Goal: Task Accomplishment & Management: Complete application form

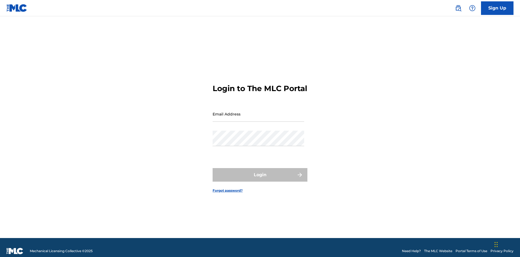
scroll to position [7, 0]
click at [259, 111] on input "Email Address" at bounding box center [259, 113] width 92 height 15
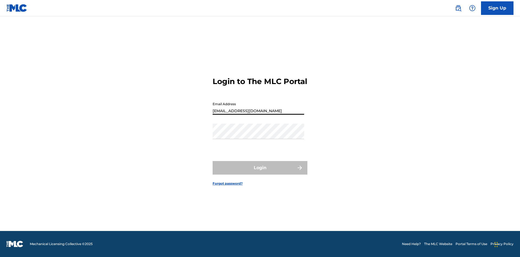
type input "[EMAIL_ADDRESS][DOMAIN_NAME]"
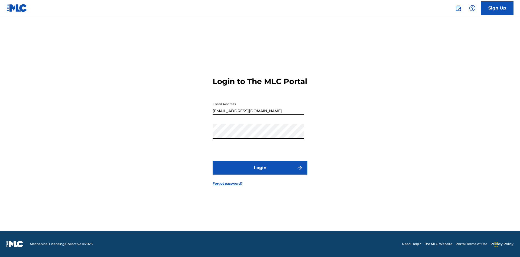
click at [260, 172] on button "Login" at bounding box center [260, 168] width 95 height 14
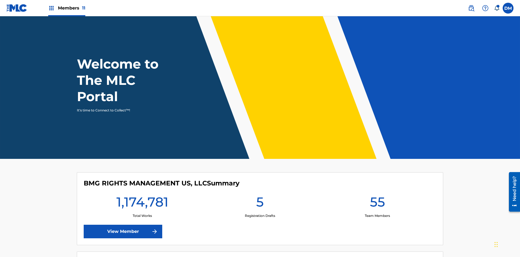
click at [67, 8] on span "Members 11" at bounding box center [71, 8] width 27 height 6
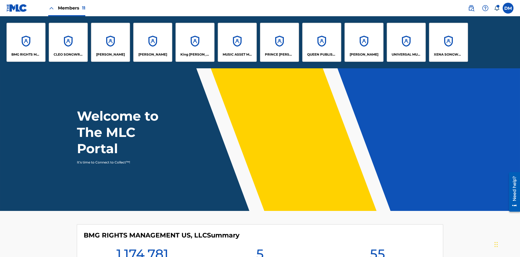
click at [406, 54] on p "UNIVERSAL MUSIC PUB GROUP" at bounding box center [407, 54] width 30 height 5
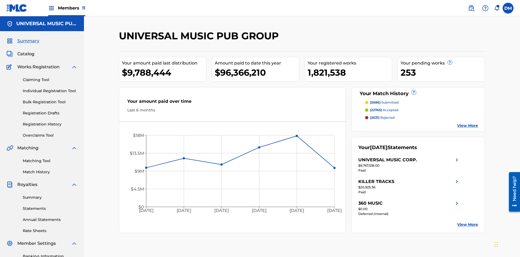
click at [50, 88] on link "Individual Registration Tool" at bounding box center [50, 91] width 55 height 6
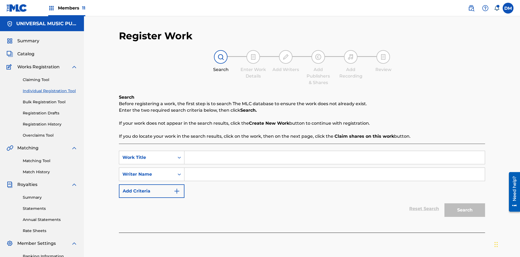
scroll to position [79, 0]
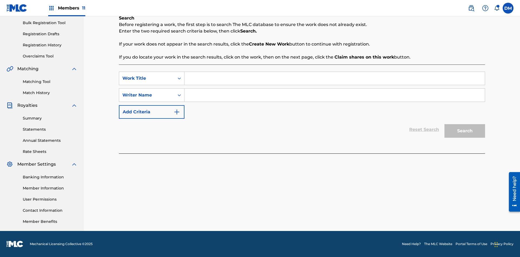
click at [335, 78] on input "Search Form" at bounding box center [335, 78] width 301 height 13
type input "Save At Writer-Add Writers Page Prior To Adding Writers"
click at [335, 95] on input "Search Form" at bounding box center [335, 95] width 301 height 13
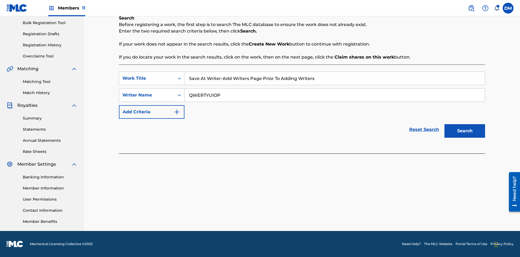
type input "QWERTYUIOP"
click at [465, 131] on button "Search" at bounding box center [465, 131] width 41 height 14
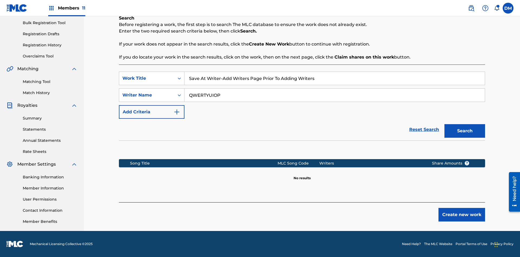
click at [462, 215] on button "Create new work" at bounding box center [462, 215] width 47 height 14
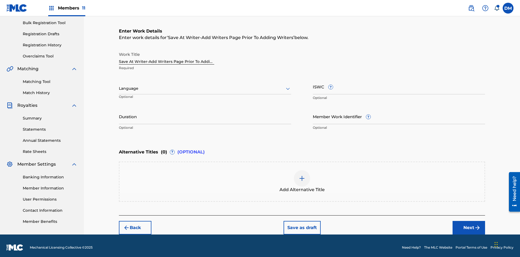
click at [205, 113] on input "Duration" at bounding box center [205, 116] width 172 height 15
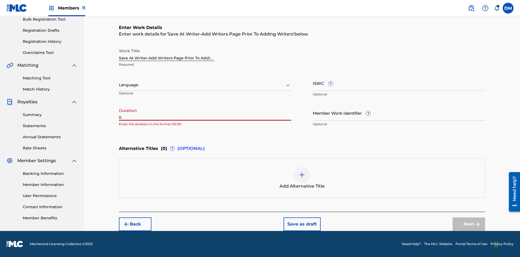
click at [205, 113] on input "0" at bounding box center [205, 112] width 172 height 15
type input "00:00"
click at [288, 85] on icon at bounding box center [288, 85] width 7 height 7
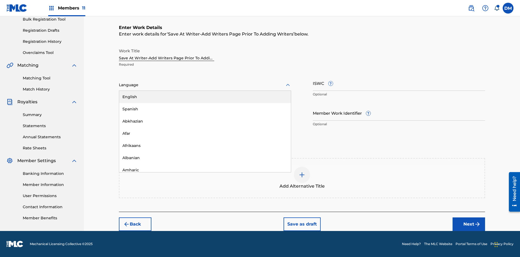
click at [205, 133] on div "Afar" at bounding box center [205, 133] width 172 height 12
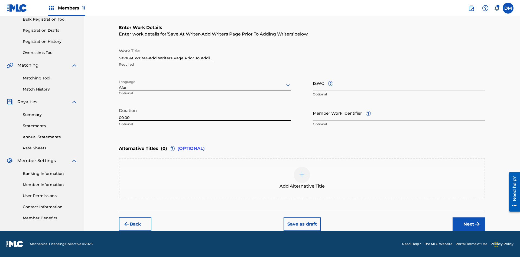
click at [399, 113] on input "Member Work Identifier ?" at bounding box center [399, 112] width 172 height 15
type input "2025.08.21.04"
click at [399, 83] on input "ISWC ?" at bounding box center [399, 82] width 172 height 15
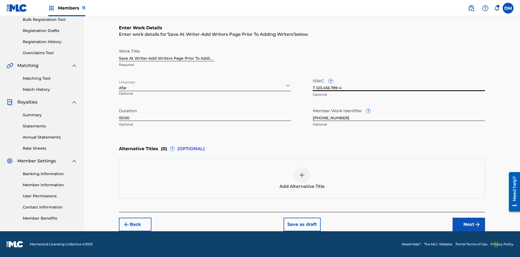
type input "T-123.456.789-4"
click at [302, 178] on img at bounding box center [302, 175] width 7 height 7
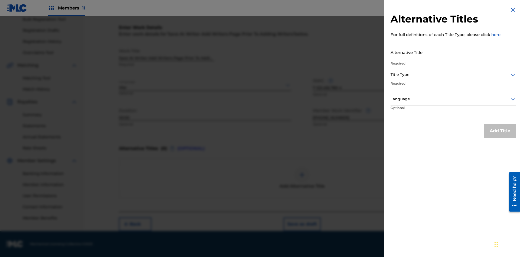
click at [454, 52] on input "Alternative Title" at bounding box center [454, 51] width 126 height 15
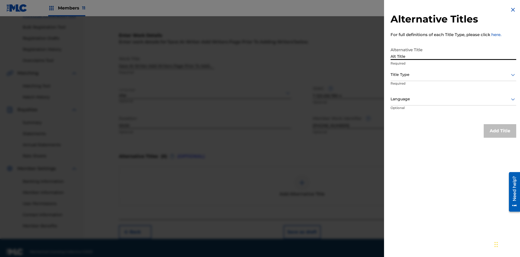
type input "Alt Title"
click at [454, 75] on div at bounding box center [454, 74] width 126 height 7
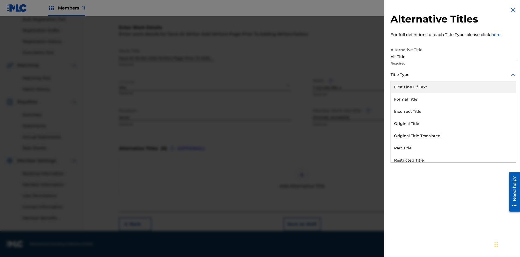
click at [454, 124] on div "Original Title" at bounding box center [453, 124] width 125 height 12
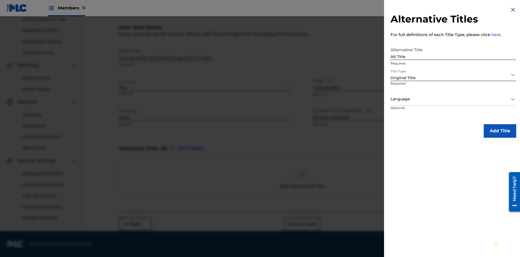
click at [454, 99] on div at bounding box center [454, 99] width 126 height 7
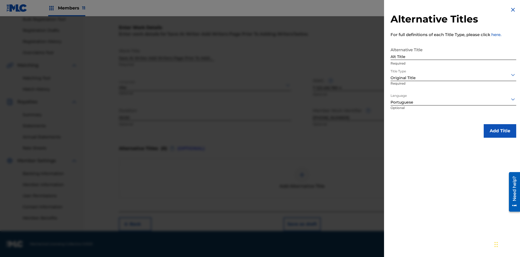
click at [500, 131] on button "Add Title" at bounding box center [500, 131] width 33 height 14
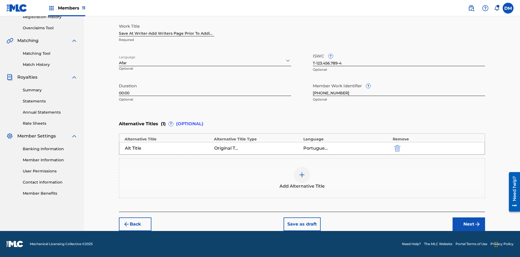
click at [469, 224] on button "Next" at bounding box center [469, 224] width 33 height 14
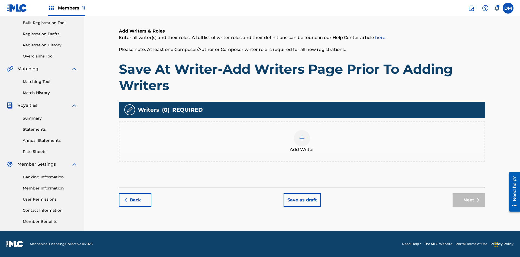
scroll to position [79, 0]
click at [302, 200] on button "Save as draft" at bounding box center [302, 200] width 37 height 14
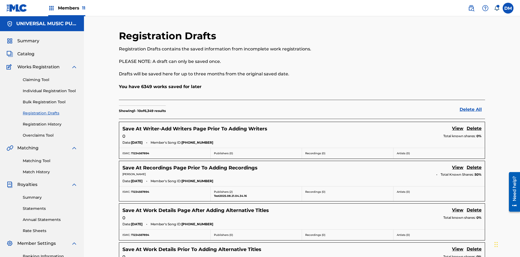
click at [458, 125] on link "View" at bounding box center [457, 128] width 11 height 7
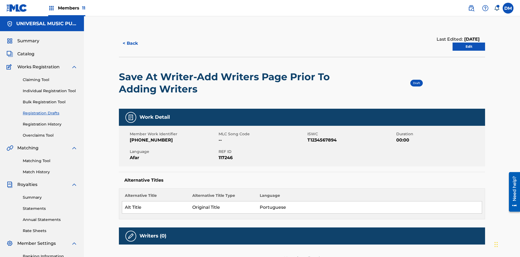
click at [469, 43] on link "Edit" at bounding box center [469, 47] width 33 height 8
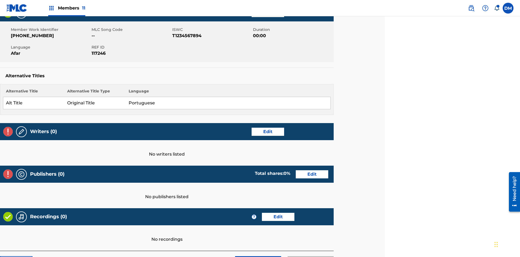
scroll to position [132, 135]
